Goal: Task Accomplishment & Management: Manage account settings

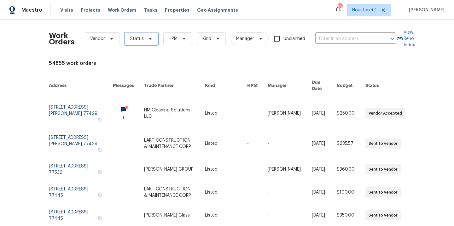
click at [137, 37] on span "Status" at bounding box center [137, 39] width 14 height 6
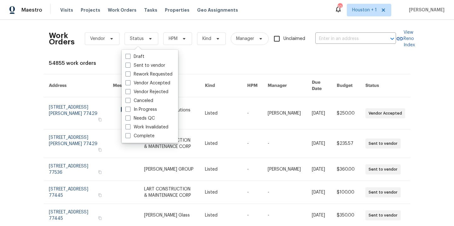
click at [204, 73] on div "Work Orders Vendor Status HPM Kind Manager Unclaimed ​ View Reno Index 54855 wo…" at bounding box center [227, 192] width 356 height 334
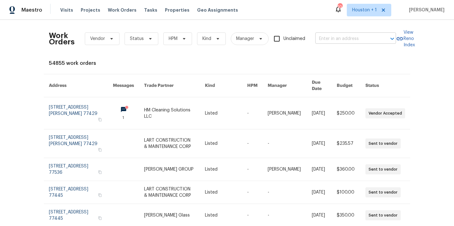
click at [360, 38] on input "text" at bounding box center [346, 39] width 63 height 10
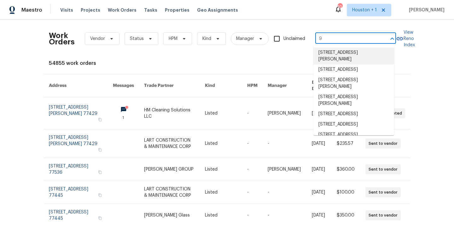
type input "9"
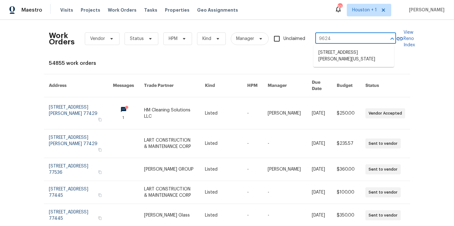
type input "9624 d"
click at [333, 55] on li "9624 Ditman Way, Kansas City, MO 64134" at bounding box center [353, 56] width 81 height 17
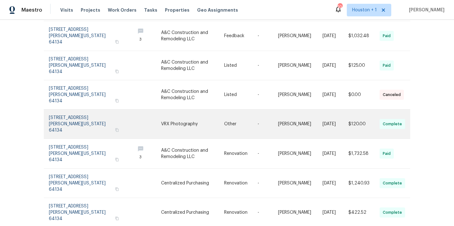
scroll to position [141, 0]
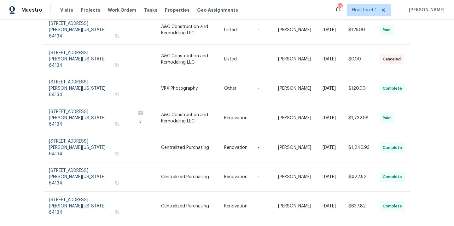
click at [28, 119] on div "Work Orders Vendor Status HPM Kind Manager Unclaimed 9624 Ditman Way, Kansas Ci…" at bounding box center [227, 123] width 454 height 207
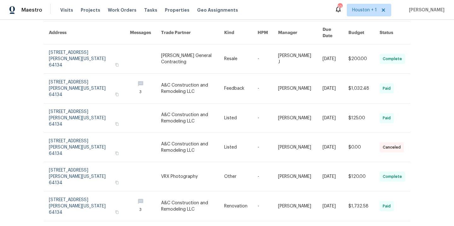
scroll to position [0, 0]
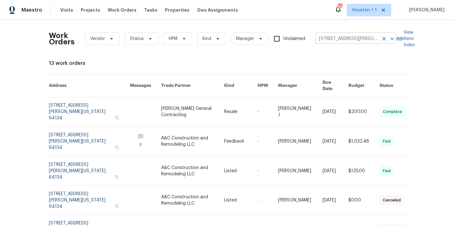
click at [360, 39] on input "9624 Ditman Way, Kansas City, MO 64134" at bounding box center [346, 39] width 63 height 10
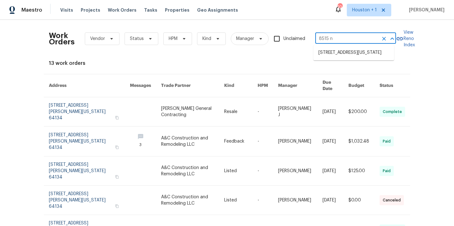
type input "8515 ne"
click at [358, 52] on li "8515 NE 89th Ter, Kansas City, MO 64157" at bounding box center [353, 53] width 81 height 10
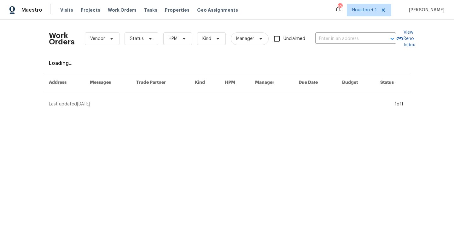
type input "8515 NE 89th Ter, Kansas City, MO 64157"
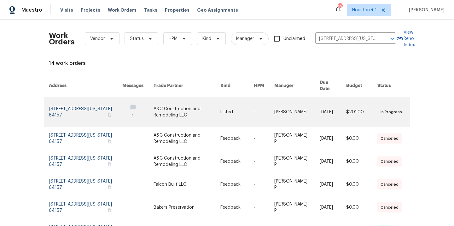
click at [162, 102] on link at bounding box center [187, 112] width 67 height 30
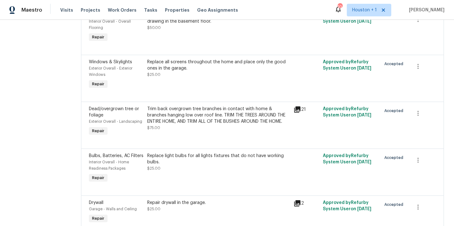
scroll to position [158, 0]
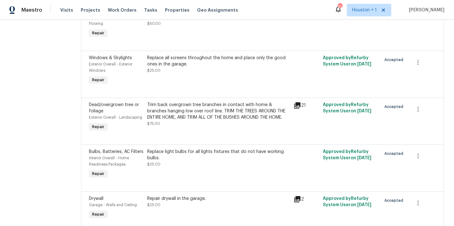
click at [211, 114] on div "Trim back overgrown tree branches in contact with home & branches hanging low o…" at bounding box center [218, 111] width 143 height 19
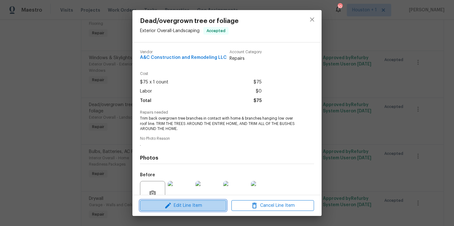
click at [175, 207] on span "Edit Line Item" at bounding box center [183, 206] width 83 height 8
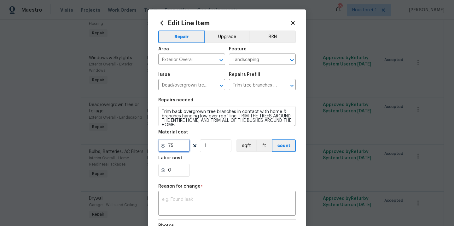
click at [177, 145] on input "75" at bounding box center [174, 146] width 32 height 13
type input "250"
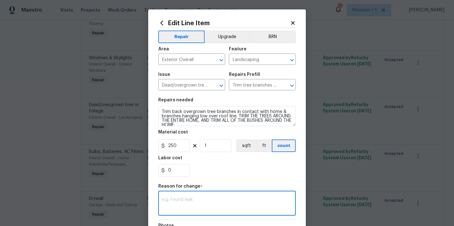
click at [217, 203] on textarea at bounding box center [227, 204] width 130 height 13
type textarea "updated"
click at [228, 176] on div "0" at bounding box center [226, 170] width 137 height 13
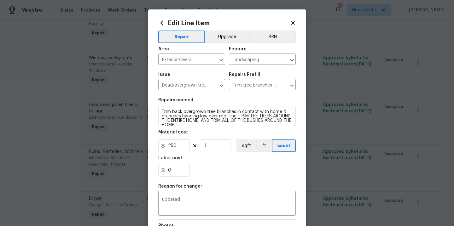
scroll to position [91, 0]
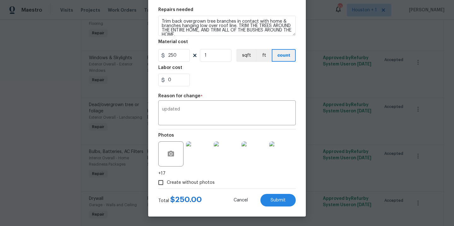
click at [187, 183] on span "Create without photos" at bounding box center [191, 183] width 48 height 7
click at [167, 183] on input "Create without photos" at bounding box center [161, 183] width 12 height 12
checkbox input "false"
click at [283, 203] on button "Submit" at bounding box center [277, 200] width 35 height 13
type input "75"
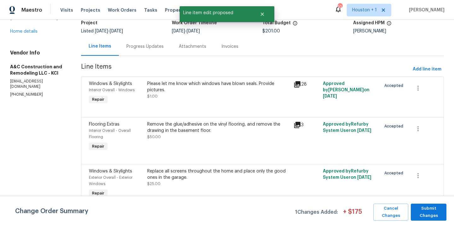
scroll to position [40, 0]
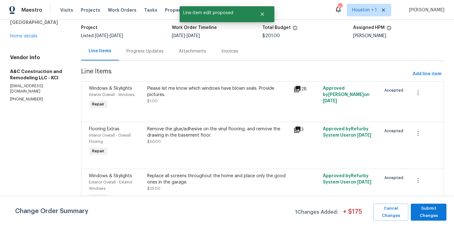
click at [191, 96] on div "Please let me know which windows have blown seals. Provide pictures." at bounding box center [218, 91] width 143 height 13
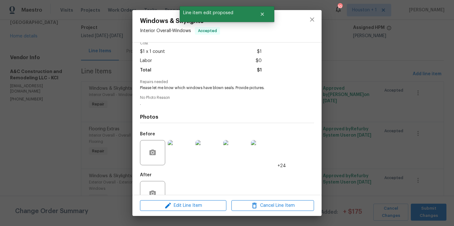
scroll to position [48, 0]
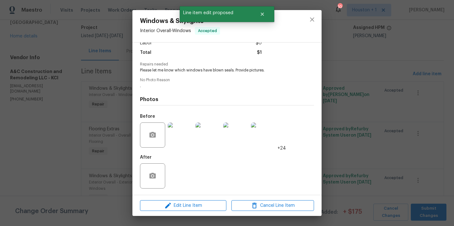
click at [189, 138] on img at bounding box center [180, 135] width 25 height 25
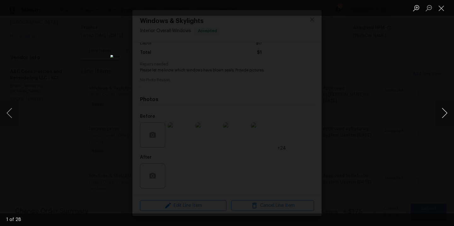
click at [445, 116] on button "Next image" at bounding box center [444, 113] width 19 height 25
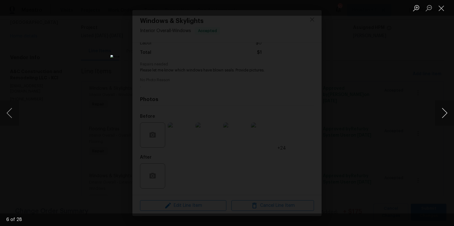
click at [445, 116] on button "Next image" at bounding box center [444, 113] width 19 height 25
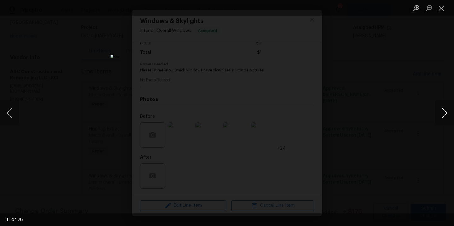
click at [445, 116] on button "Next image" at bounding box center [444, 113] width 19 height 25
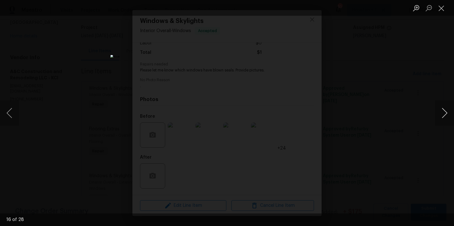
click at [442, 114] on button "Next image" at bounding box center [444, 113] width 19 height 25
click at [361, 108] on div "Lightbox" at bounding box center [227, 113] width 454 height 226
click at [359, 45] on div "Lightbox" at bounding box center [227, 113] width 454 height 226
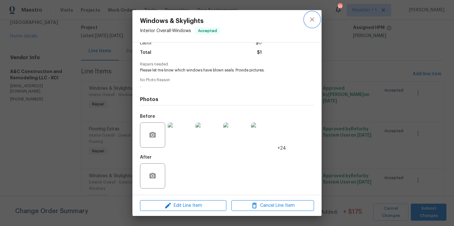
click at [310, 21] on icon "close" at bounding box center [312, 19] width 4 height 4
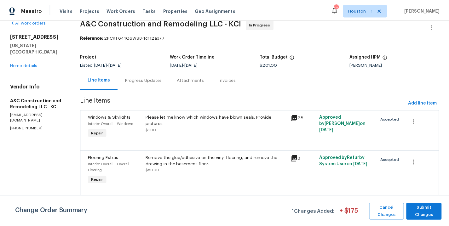
scroll to position [0, 0]
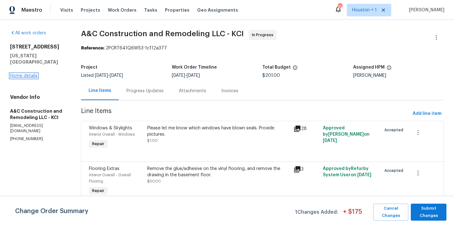
click at [30, 74] on link "Home details" at bounding box center [23, 76] width 27 height 4
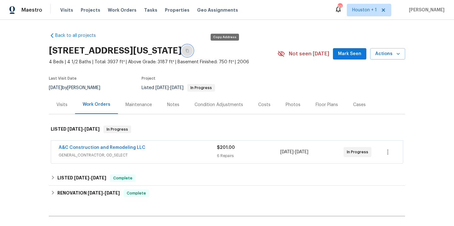
click at [189, 52] on icon "button" at bounding box center [187, 51] width 4 height 4
click at [167, 105] on div "Notes" at bounding box center [173, 105] width 12 height 6
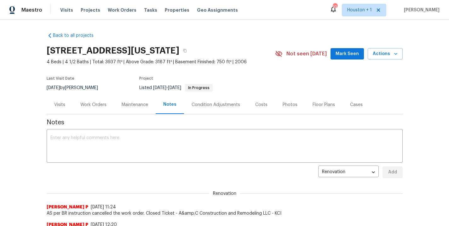
click at [60, 105] on div "Visits" at bounding box center [59, 105] width 11 height 6
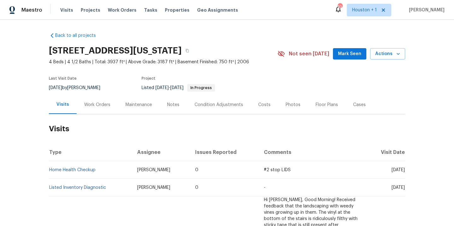
click at [92, 101] on div "Work Orders" at bounding box center [97, 105] width 41 height 19
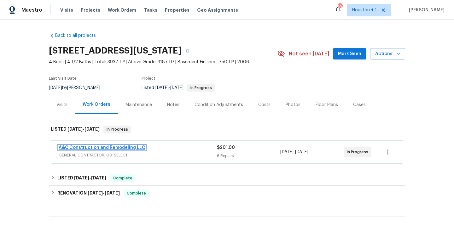
click at [90, 147] on link "A&C Construction and Remodeling LLC" at bounding box center [102, 148] width 87 height 4
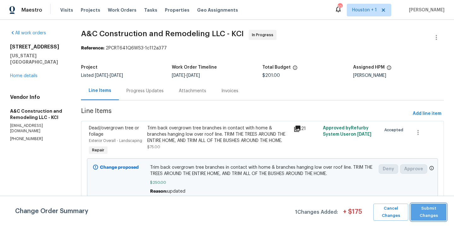
click at [424, 209] on span "Submit Changes" at bounding box center [428, 212] width 29 height 15
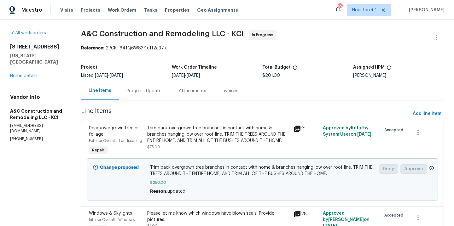
click at [140, 92] on div "Progress Updates" at bounding box center [144, 91] width 37 height 6
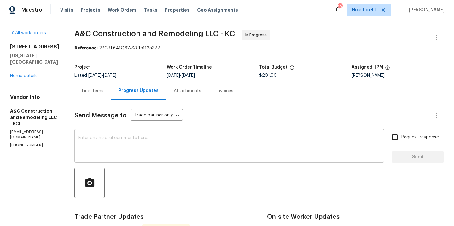
click at [265, 160] on div "x ​" at bounding box center [229, 147] width 310 height 32
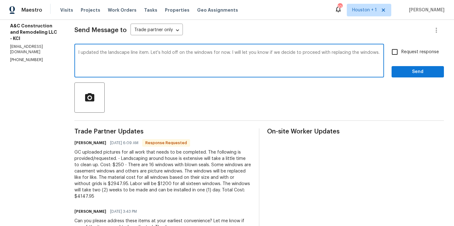
scroll to position [61, 0]
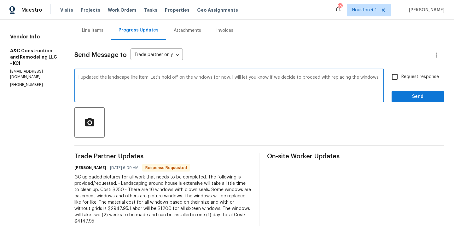
type textarea "I updated the landscape line item. Let's hold off on the windows for now. I wil…"
click at [392, 77] on input "Request response" at bounding box center [394, 76] width 13 height 13
checkbox input "true"
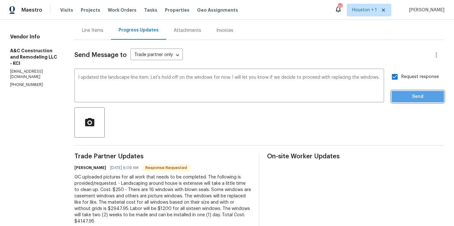
click at [415, 100] on span "Send" at bounding box center [418, 97] width 42 height 8
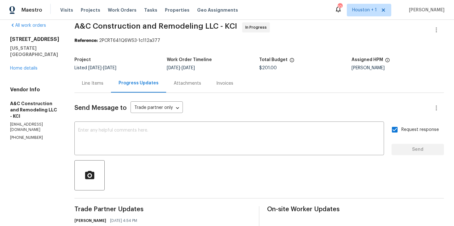
scroll to position [0, 0]
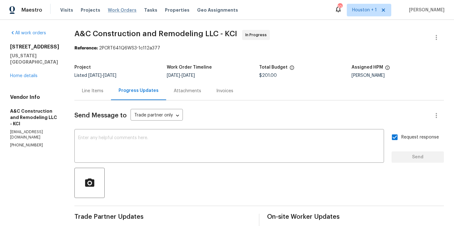
click at [113, 11] on span "Work Orders" at bounding box center [122, 10] width 29 height 6
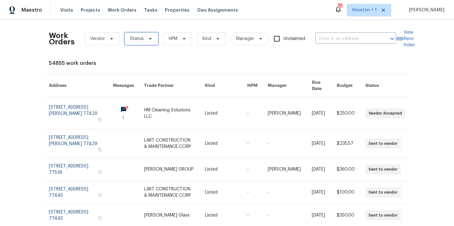
click at [130, 39] on span "Status" at bounding box center [137, 39] width 14 height 6
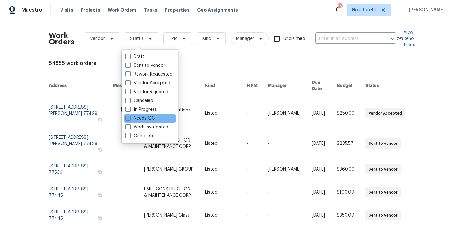
click at [139, 118] on label "Needs QC" at bounding box center [139, 118] width 29 height 6
click at [130, 118] on input "Needs QC" at bounding box center [127, 117] width 4 height 4
checkbox input "true"
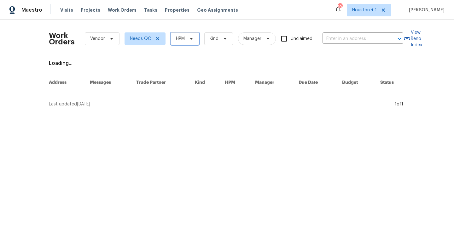
click at [180, 38] on span "HPM" at bounding box center [180, 39] width 9 height 6
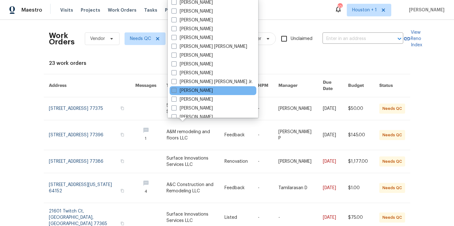
scroll to position [135, 0]
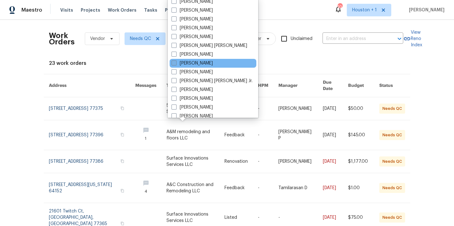
click at [191, 60] on label "[PERSON_NAME]" at bounding box center [192, 63] width 41 height 6
click at [176, 60] on input "[PERSON_NAME]" at bounding box center [174, 62] width 4 height 4
checkbox input "true"
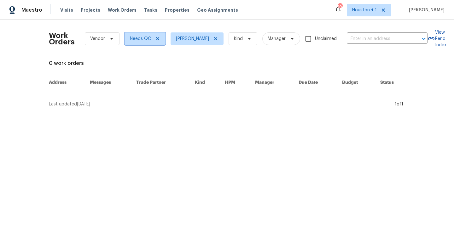
click at [155, 40] on icon at bounding box center [157, 38] width 5 height 5
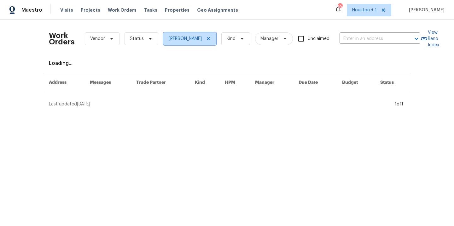
click at [206, 39] on icon at bounding box center [208, 38] width 5 height 5
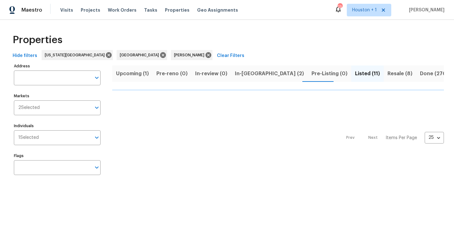
click at [250, 75] on span "In-[GEOGRAPHIC_DATA] (2)" at bounding box center [269, 73] width 69 height 9
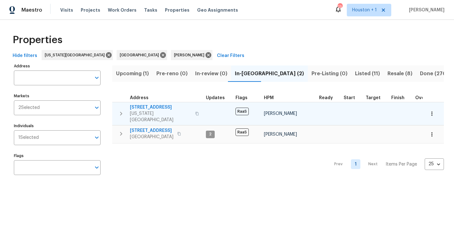
click at [148, 105] on span "[STREET_ADDRESS]" at bounding box center [160, 107] width 61 height 6
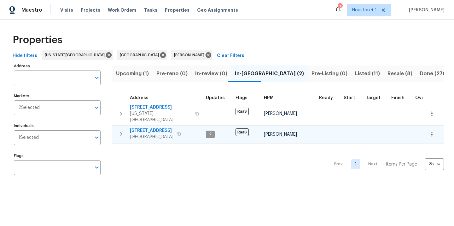
click at [149, 128] on span "5009 Bataan Rd" at bounding box center [152, 131] width 44 height 6
click at [121, 74] on span "Upcoming (1)" at bounding box center [132, 73] width 33 height 9
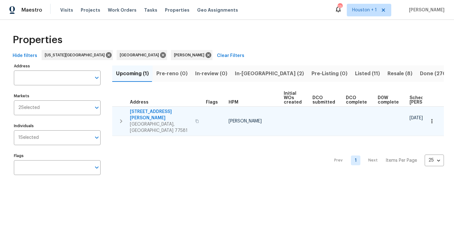
click at [429, 118] on icon "button" at bounding box center [432, 121] width 6 height 6
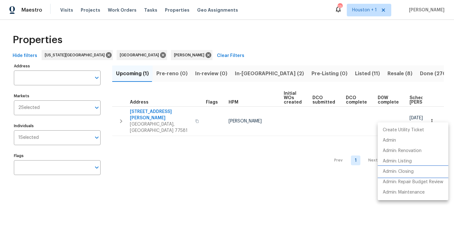
click at [410, 167] on li "Admin: Closing" at bounding box center [413, 172] width 71 height 10
click at [251, 44] on div at bounding box center [227, 113] width 454 height 226
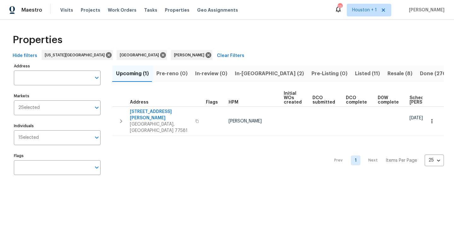
click at [206, 44] on div "Properties" at bounding box center [227, 40] width 434 height 20
click at [208, 27] on div "Properties Hide filters Kansas City Houston Navid Ranjbar Clear Filters Address…" at bounding box center [227, 106] width 454 height 172
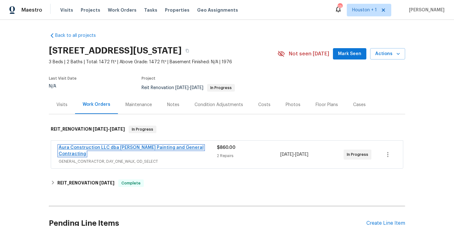
click at [160, 147] on link "Aura Construction LLC dba [PERSON_NAME] Painting and General Contracting" at bounding box center [131, 151] width 145 height 11
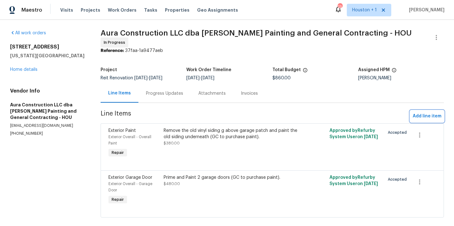
click at [419, 114] on span "Add line item" at bounding box center [427, 117] width 29 height 8
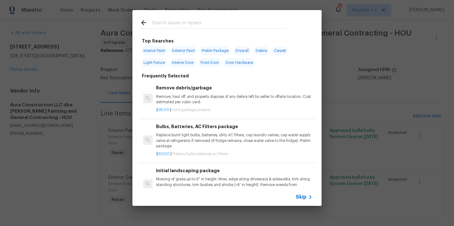
click at [163, 21] on input "text" at bounding box center [219, 23] width 134 height 9
type input "e"
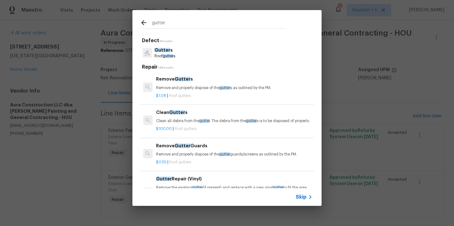
type input "gutter"
click at [152, 55] on div at bounding box center [147, 53] width 15 height 12
click at [160, 55] on p "Roof gutter s" at bounding box center [164, 56] width 21 height 5
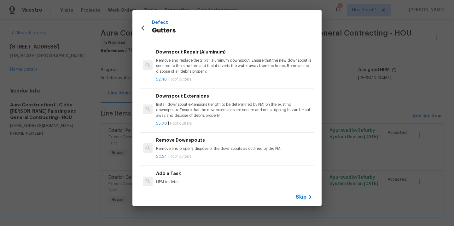
scroll to position [29, 0]
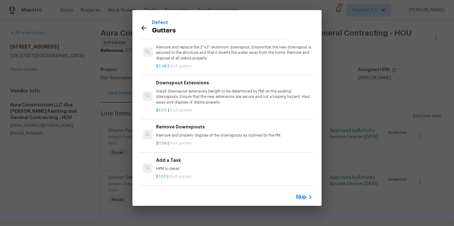
click at [180, 166] on p "HPM to detail" at bounding box center [234, 168] width 156 height 5
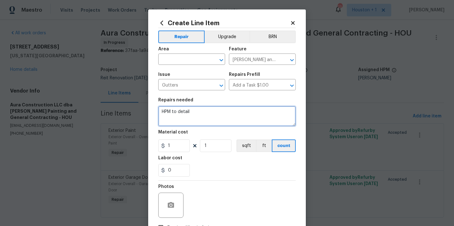
click at [210, 110] on textarea "HPM to detail" at bounding box center [226, 116] width 137 height 20
type textarea "Repair all of the gutter downspouts"
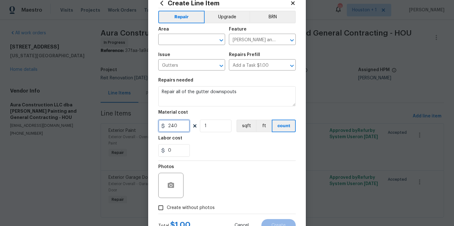
scroll to position [45, 0]
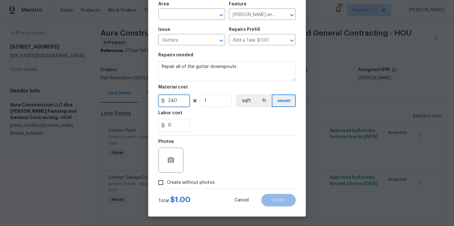
type input "240"
click at [190, 183] on span "Create without photos" at bounding box center [191, 183] width 48 height 7
click at [167, 183] on input "Create without photos" at bounding box center [161, 183] width 12 height 12
checkbox input "true"
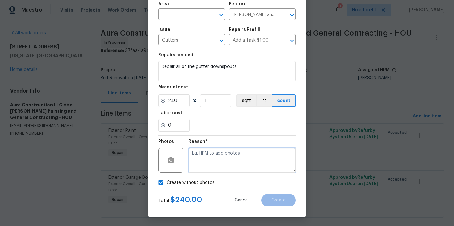
click at [206, 168] on textarea at bounding box center [242, 160] width 107 height 25
type textarea "."
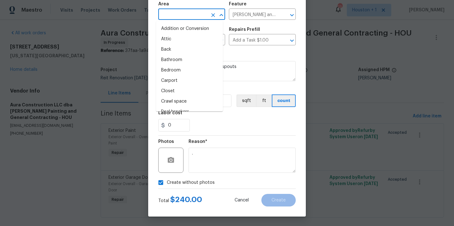
click at [172, 10] on input "text" at bounding box center [182, 15] width 49 height 10
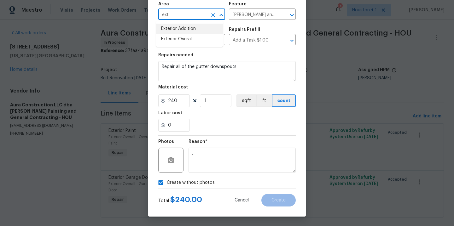
click at [175, 34] on li "Exterior Addition" at bounding box center [189, 29] width 67 height 10
click at [183, 26] on li "Exterior Overall" at bounding box center [189, 29] width 67 height 10
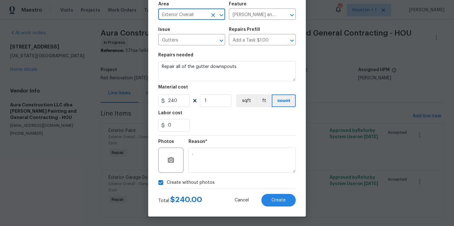
type input "Exterior Overall"
click at [225, 164] on textarea "." at bounding box center [242, 160] width 107 height 25
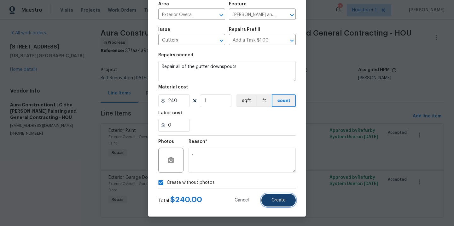
click at [288, 199] on button "Create" at bounding box center [278, 200] width 34 height 13
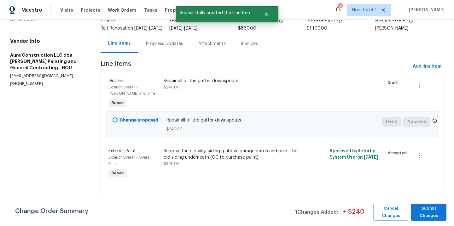
scroll to position [87, 0]
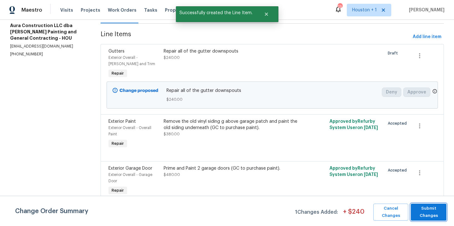
click at [415, 211] on span "Submit Changes" at bounding box center [428, 212] width 29 height 15
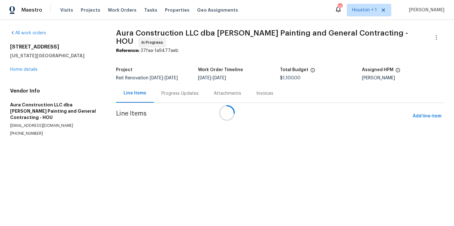
scroll to position [0, 0]
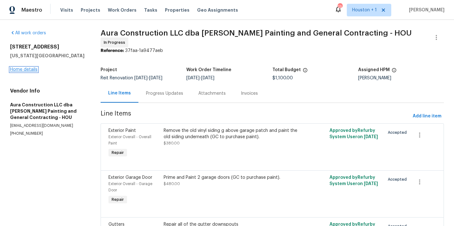
click at [26, 68] on link "Home details" at bounding box center [23, 69] width 27 height 4
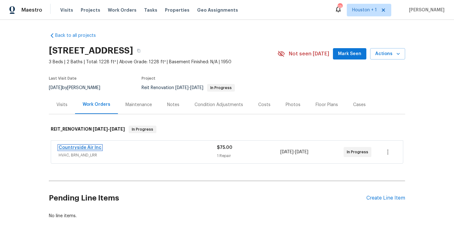
click at [76, 148] on link "Countryside Air Inc" at bounding box center [80, 148] width 43 height 4
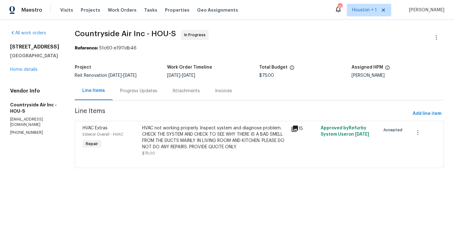
click at [132, 89] on div "Progress Updates" at bounding box center [138, 91] width 37 height 6
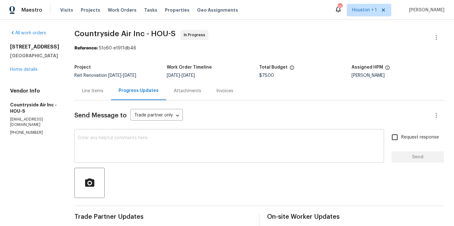
click at [173, 146] on textarea at bounding box center [229, 147] width 302 height 22
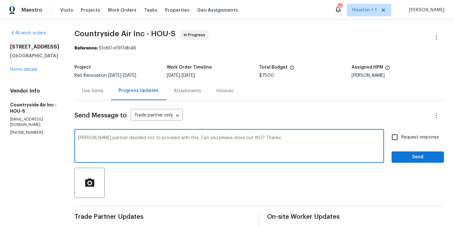
type textarea "[PERSON_NAME] partner decided not to proceed with this. Can you please close ou…"
click at [393, 138] on input "Request response" at bounding box center [394, 137] width 13 height 13
checkbox input "true"
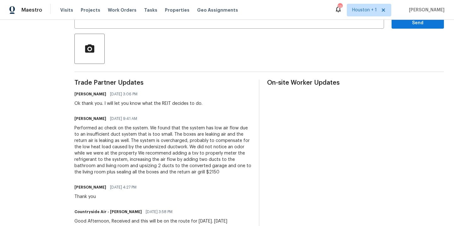
scroll to position [186, 0]
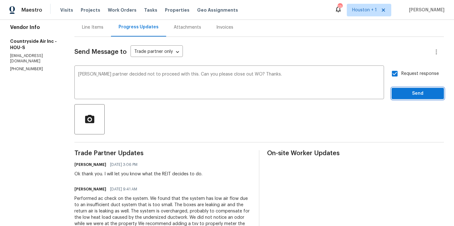
click at [405, 95] on span "Send" at bounding box center [418, 94] width 42 height 8
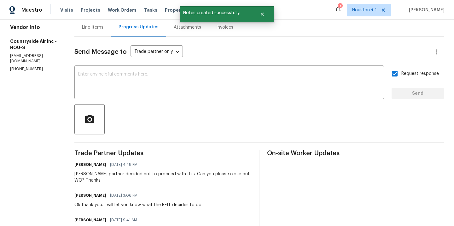
scroll to position [0, 0]
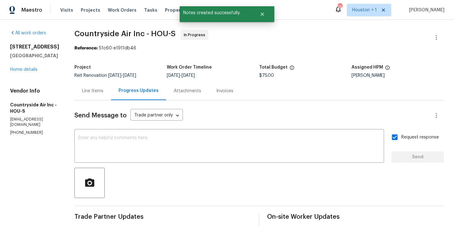
click at [95, 89] on div "Line Items" at bounding box center [92, 91] width 21 height 6
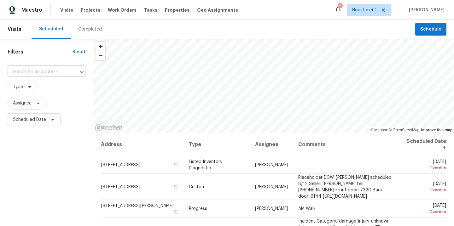
click at [47, 72] on input "text" at bounding box center [38, 72] width 60 height 10
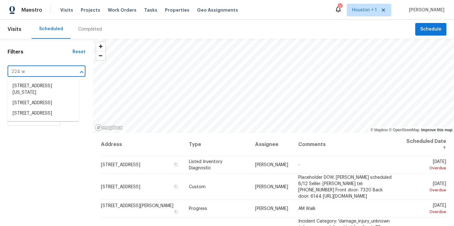
type input "224 [PERSON_NAME]"
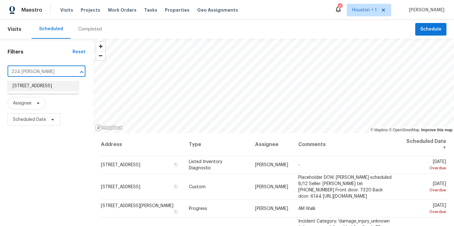
click at [43, 83] on li "[STREET_ADDRESS]" at bounding box center [43, 86] width 71 height 10
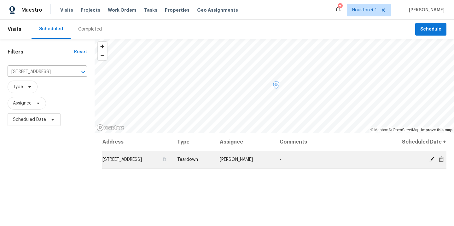
click at [429, 159] on icon at bounding box center [431, 159] width 5 height 5
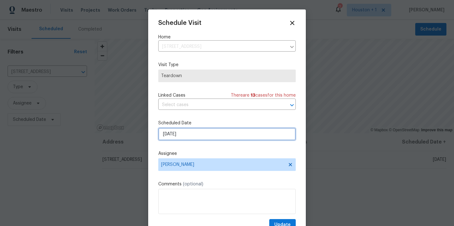
click at [200, 137] on input "[DATE]" at bounding box center [226, 134] width 137 height 13
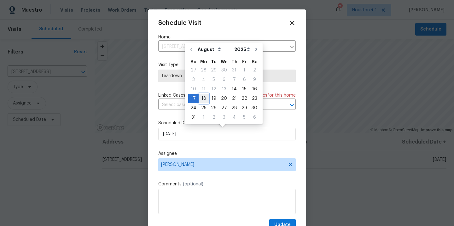
click at [203, 100] on div "18" at bounding box center [204, 98] width 10 height 9
type input "[DATE]"
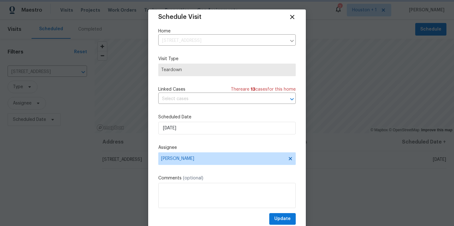
scroll to position [11, 0]
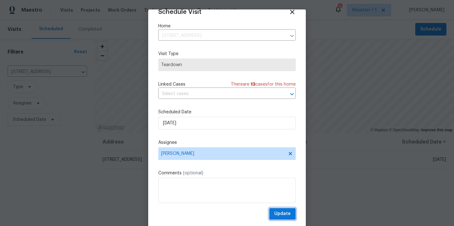
click at [275, 211] on span "Update" at bounding box center [282, 214] width 16 height 8
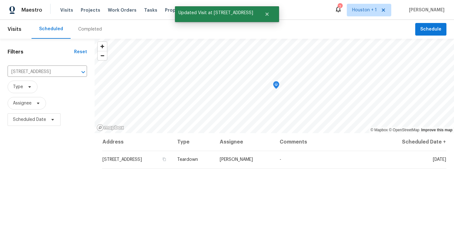
click at [65, 173] on div "Filters Reset [STREET_ADDRESS] ​ Type Assignee Scheduled Date" at bounding box center [47, 177] width 95 height 276
